Goal: Information Seeking & Learning: Learn about a topic

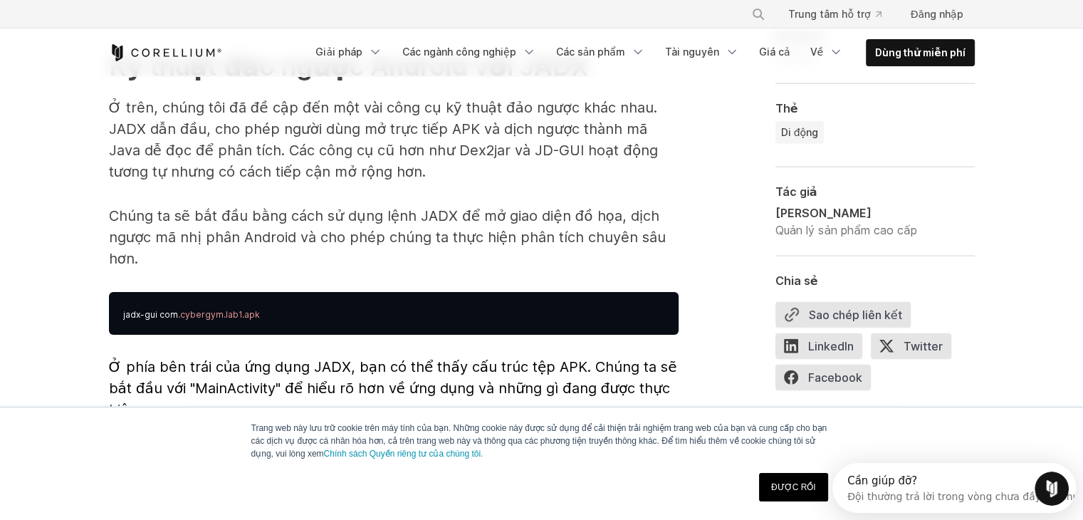
drag, startPoint x: 1091, startPoint y: 26, endPoint x: 1054, endPoint y: 231, distance: 209.0
click at [794, 471] on div "ĐƯỢC RỒI" at bounding box center [794, 486] width 78 height 37
click at [794, 479] on link "ĐƯỢC RỒI" at bounding box center [793, 487] width 69 height 28
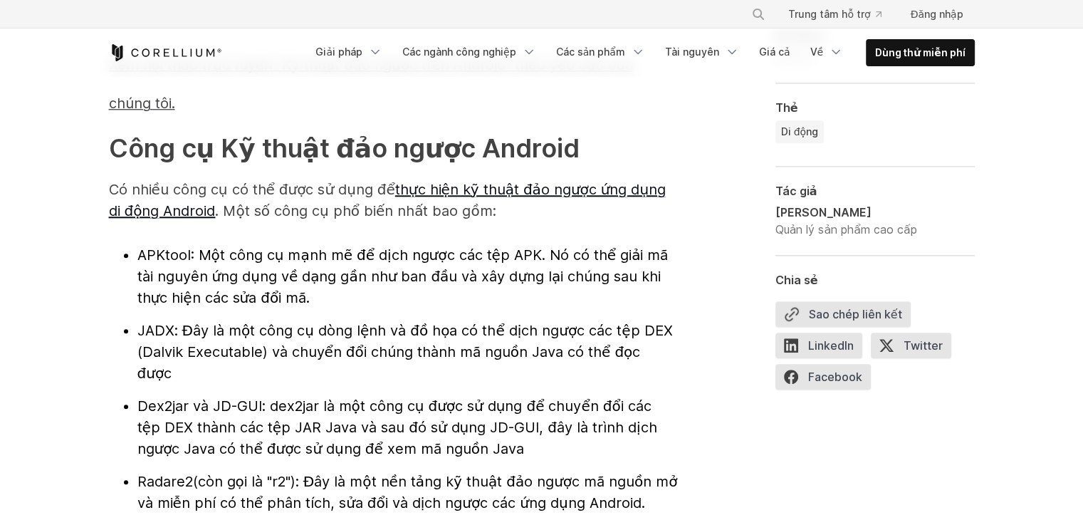
scroll to position [1487, 0]
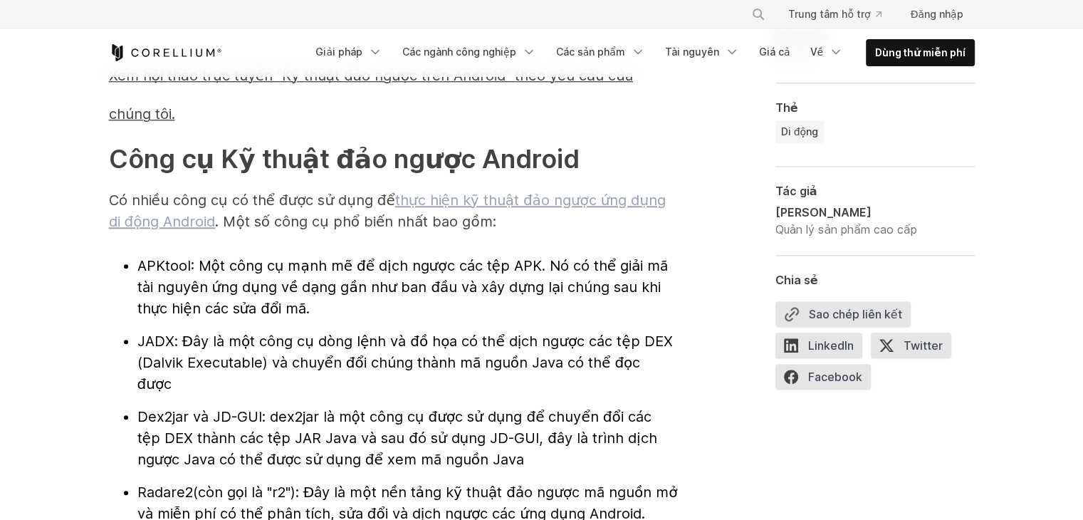
click at [618, 204] on font "thực hiện kỹ thuật đảo ngược ứng dụng di động Android" at bounding box center [387, 211] width 557 height 38
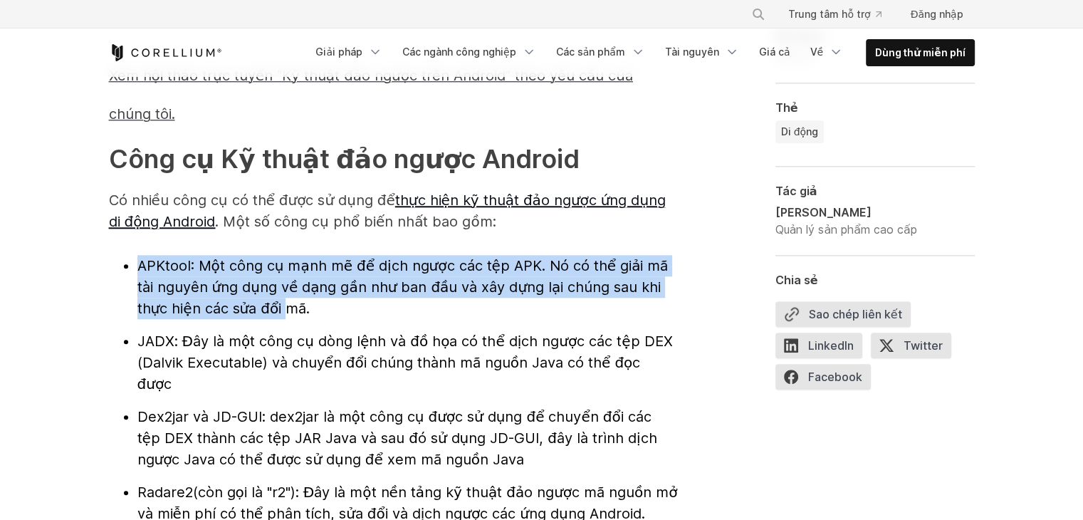
drag, startPoint x: 137, startPoint y: 261, endPoint x: 284, endPoint y: 309, distance: 155.1
click at [284, 309] on li "APKtool : Một công cụ mạnh mẽ để dịch ngược các tệp APK. Nó có thể giải mã tài …" at bounding box center [407, 287] width 541 height 64
click at [542, 257] on font ": Một công cụ mạnh mẽ để dịch ngược các tệp APK. Nó có thể giải mã tài nguyên ứ…" at bounding box center [402, 287] width 531 height 60
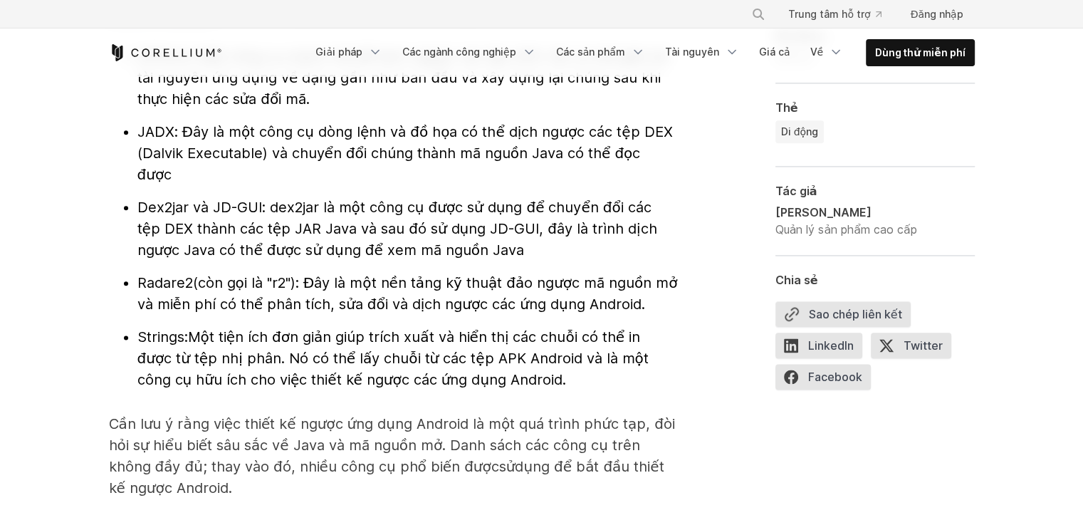
scroll to position [1686, 0]
